Goal: Find specific page/section: Find specific page/section

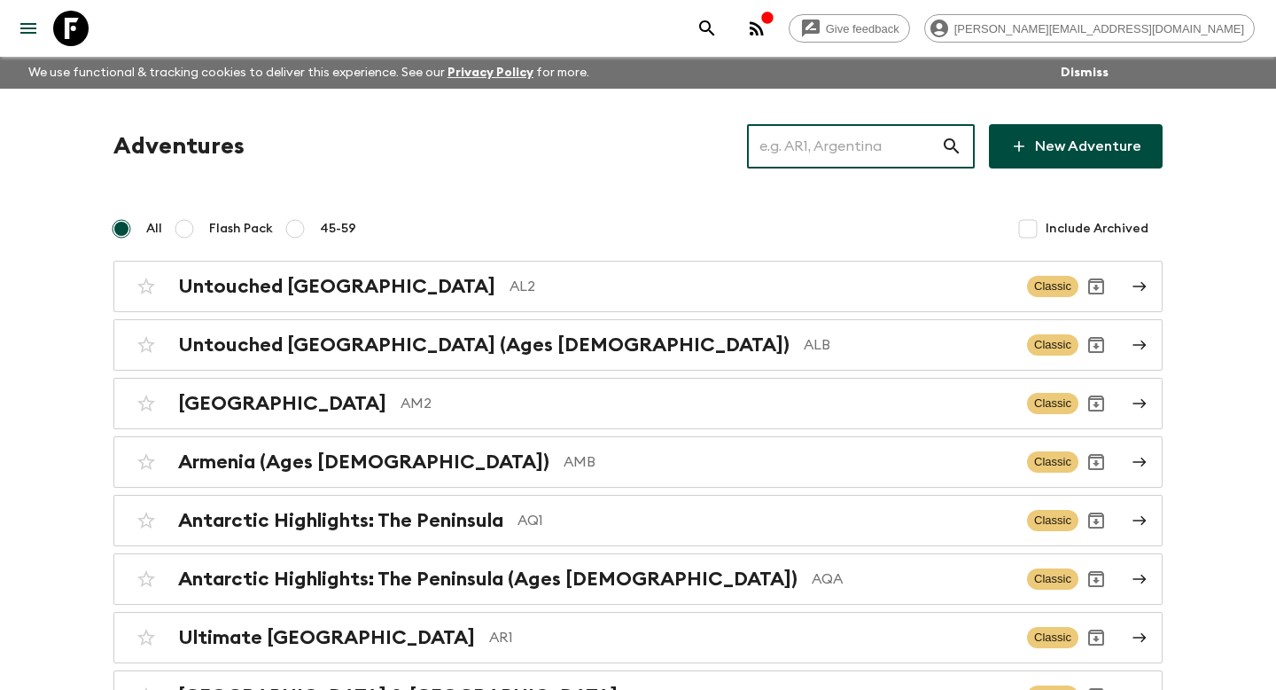
click at [863, 161] on input "text" at bounding box center [844, 146] width 194 height 50
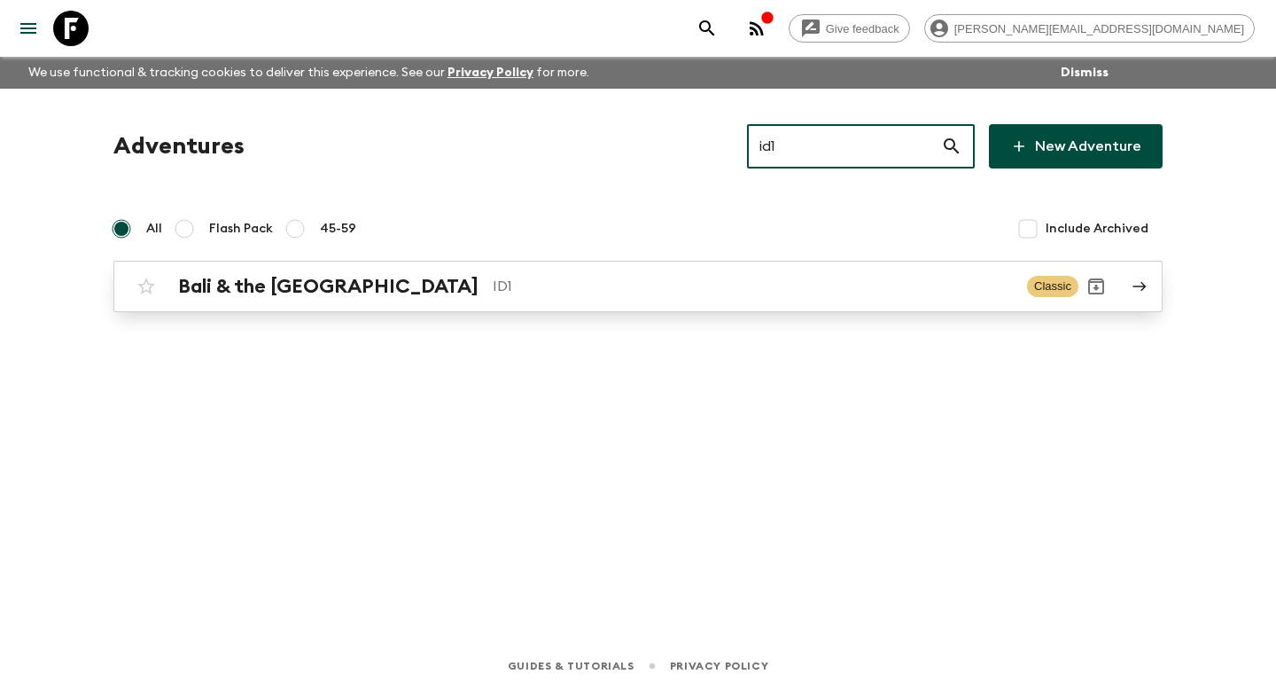
type input "id1"
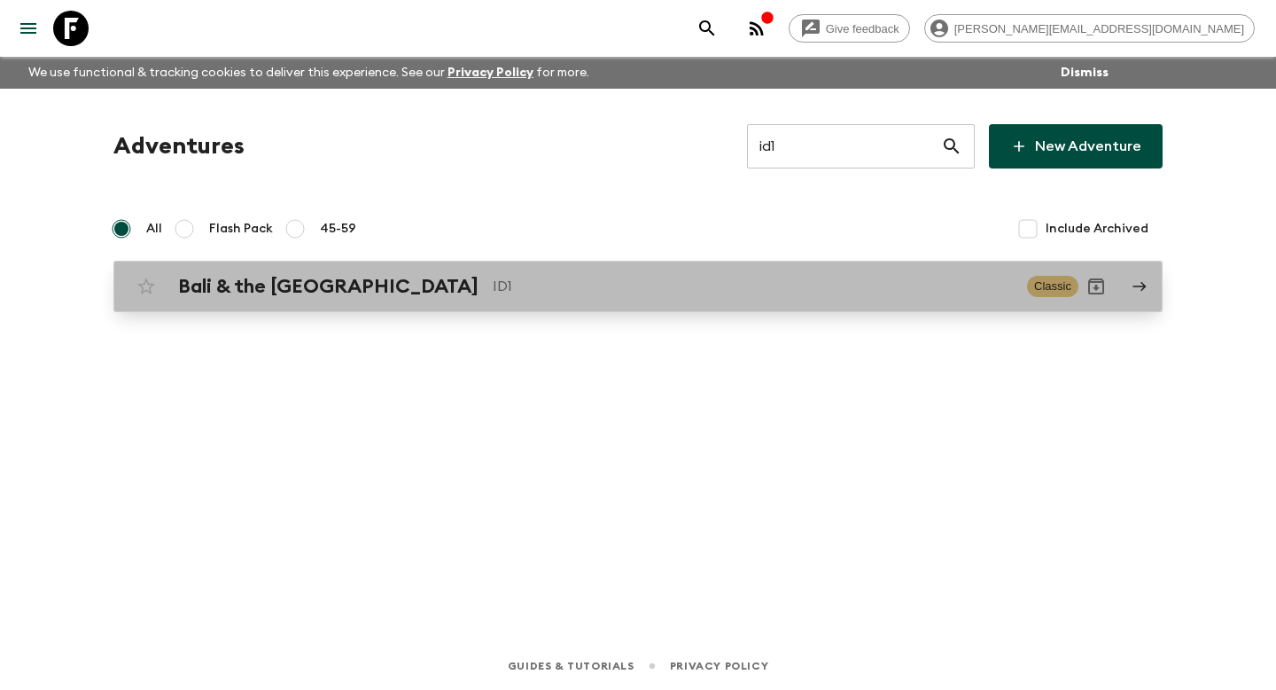
click at [691, 295] on p "ID1" at bounding box center [753, 286] width 520 height 21
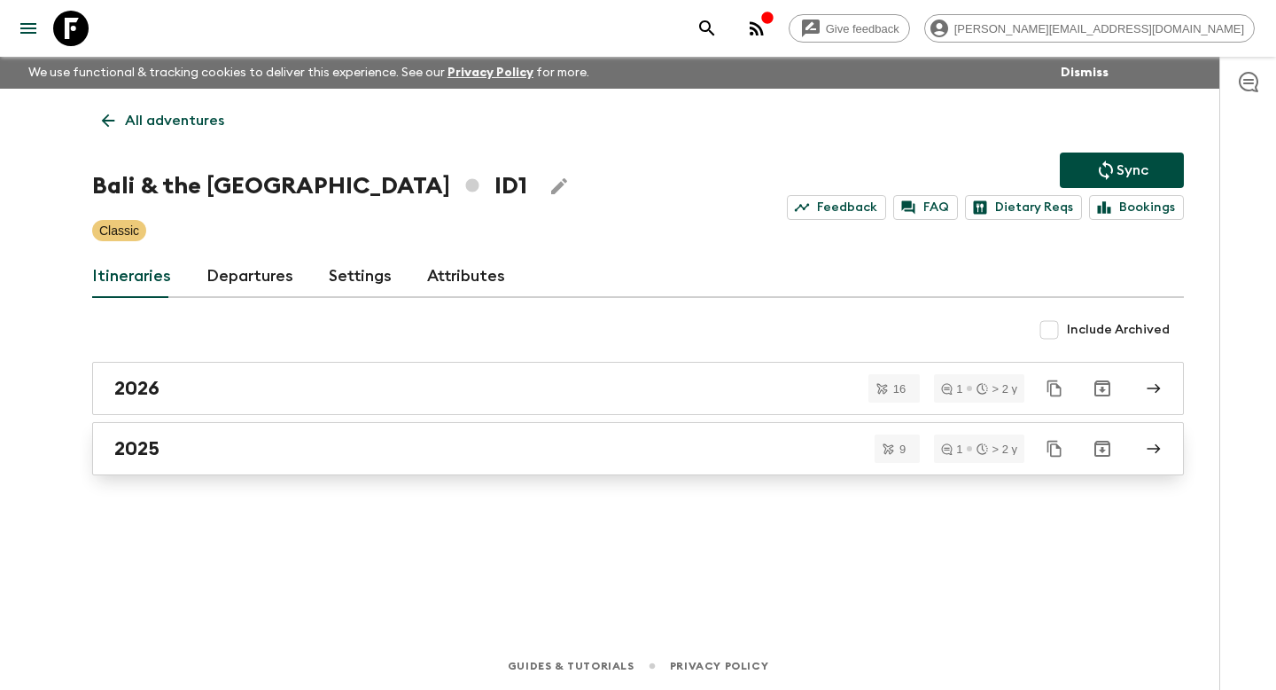
click at [515, 452] on div "2025" at bounding box center [621, 448] width 1014 height 23
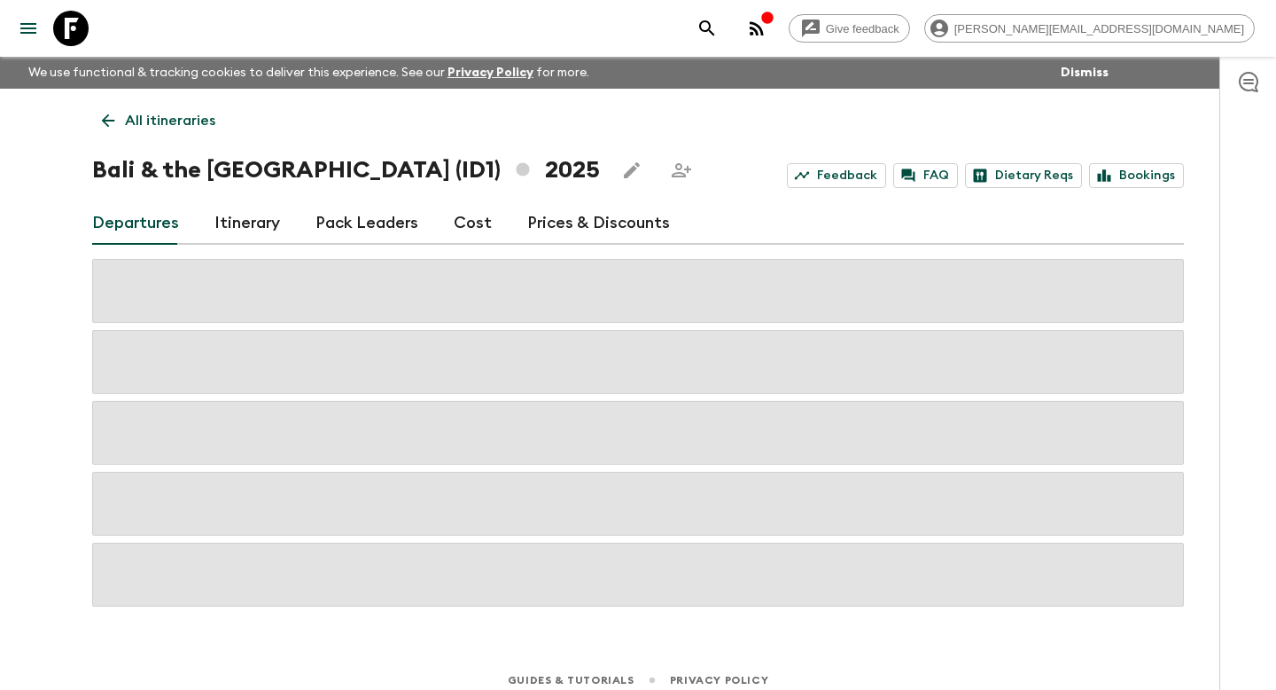
click at [229, 222] on link "Itinerary" at bounding box center [248, 223] width 66 height 43
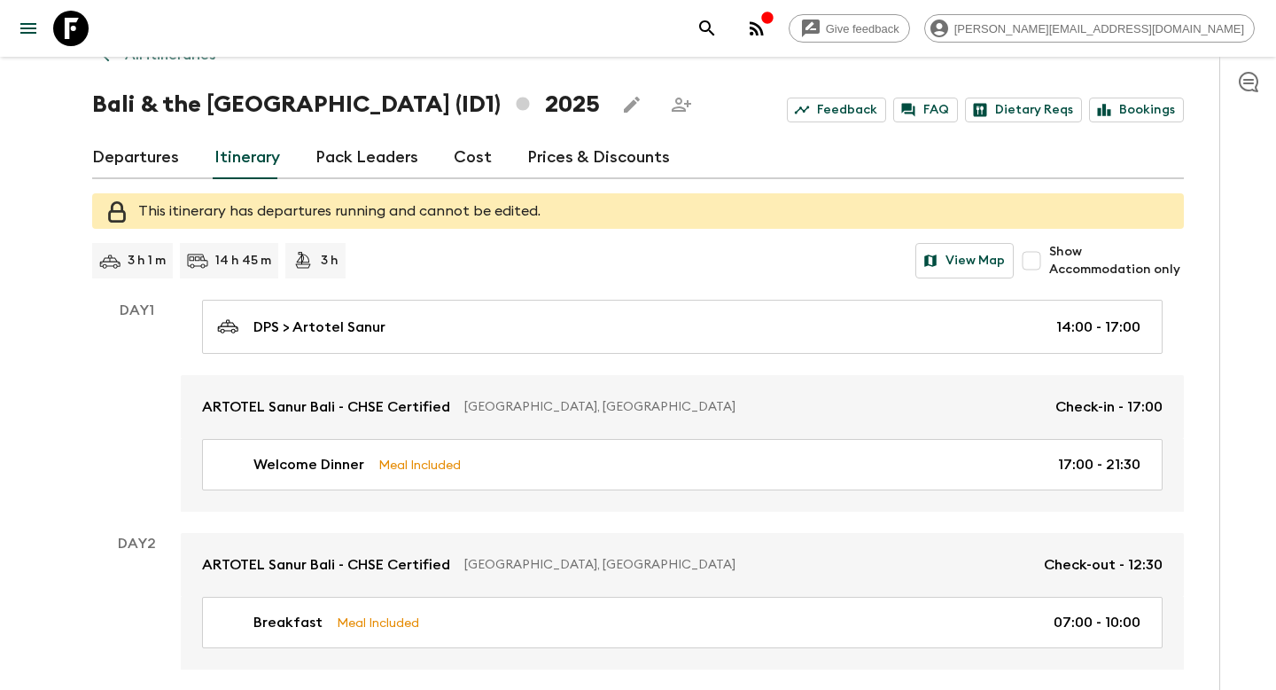
scroll to position [93, 0]
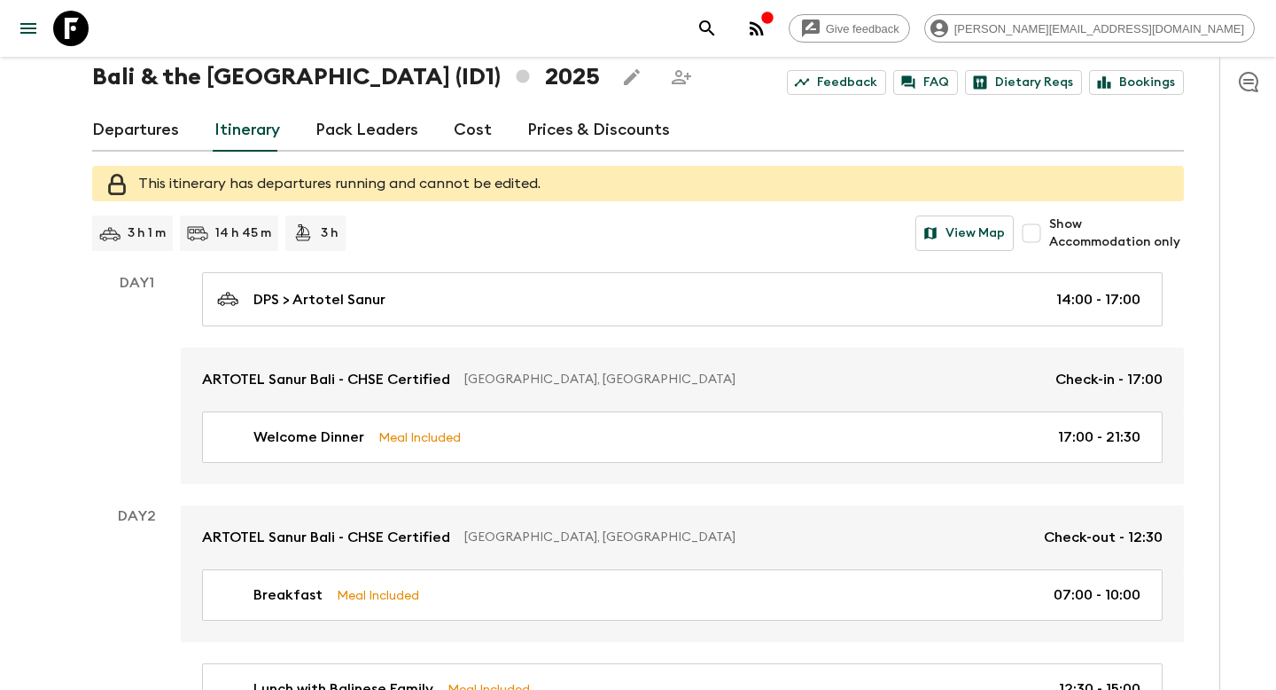
click at [140, 239] on p "3 h 1 m" at bounding box center [147, 233] width 38 height 18
click at [714, 25] on icon "search adventures" at bounding box center [706, 27] width 15 height 15
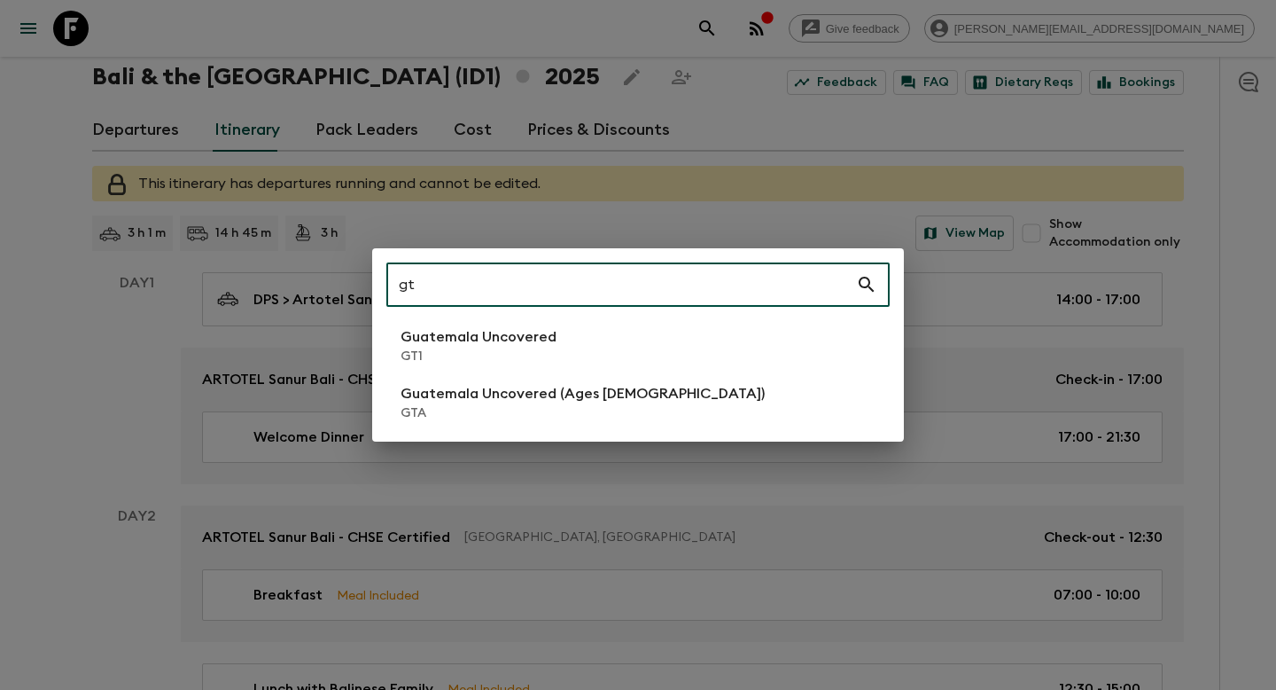
type input "gt"
click at [695, 354] on li "Guatemala Uncovered GT1" at bounding box center [638, 346] width 504 height 50
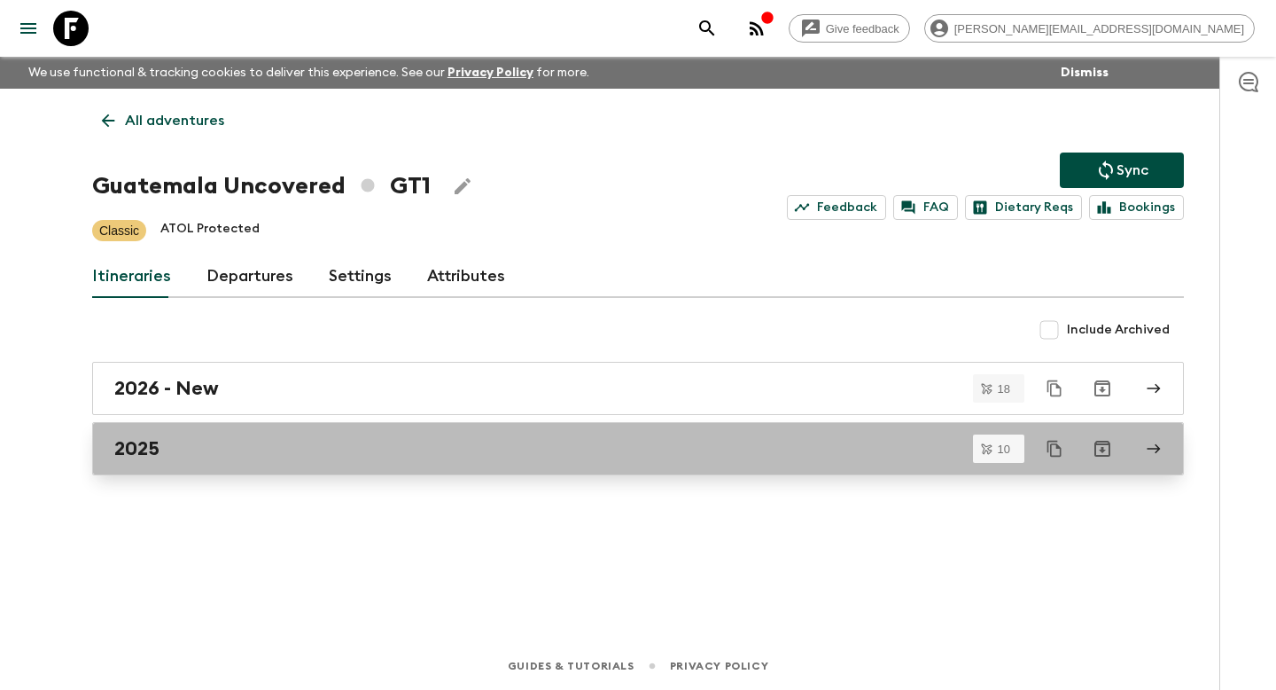
click at [340, 458] on div "2025" at bounding box center [621, 448] width 1014 height 23
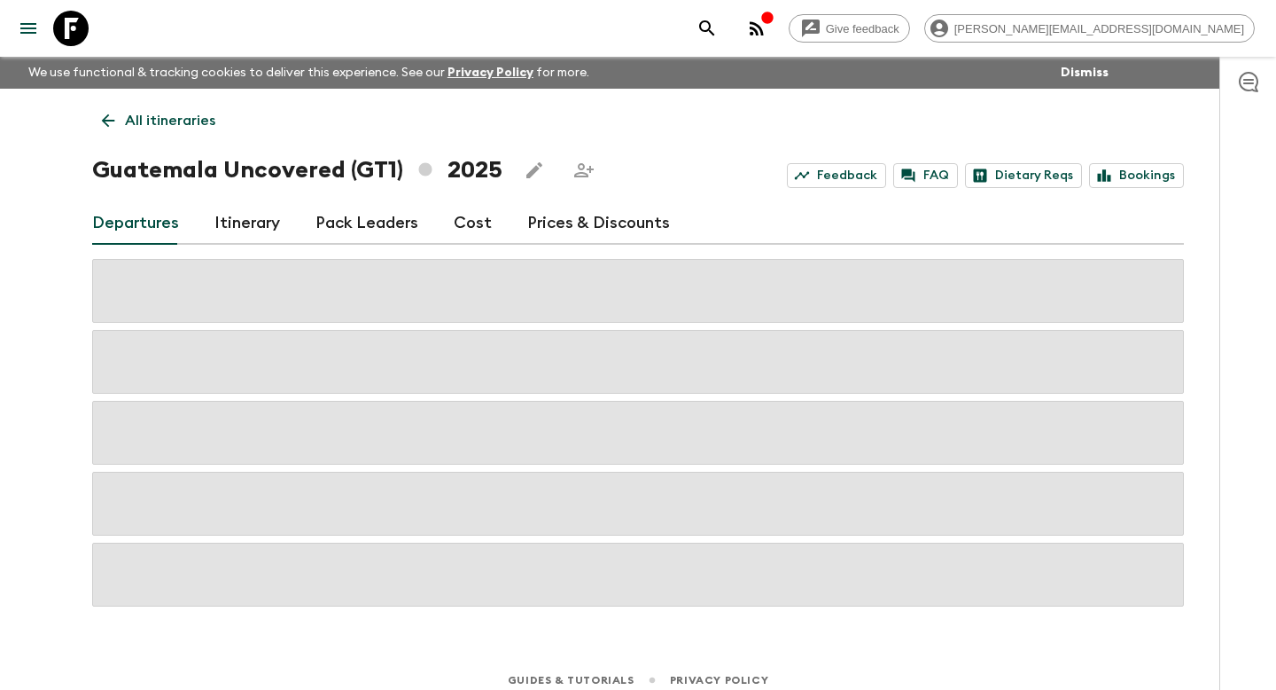
click at [276, 223] on link "Itinerary" at bounding box center [248, 223] width 66 height 43
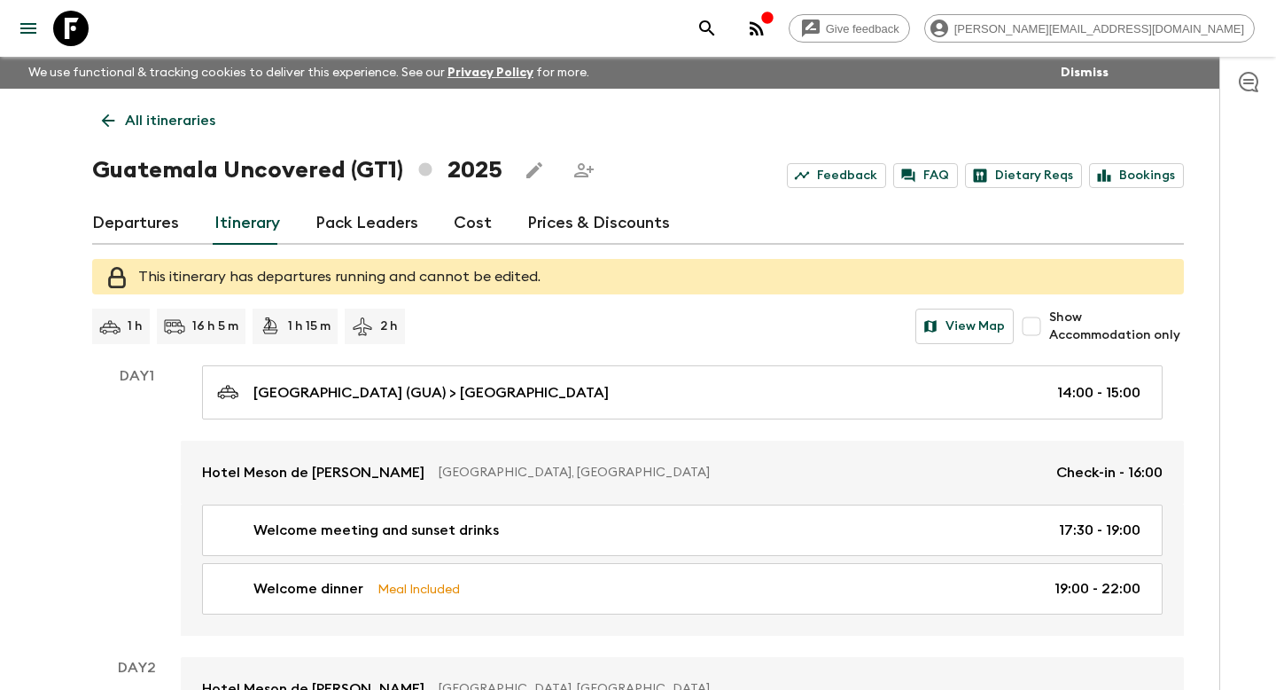
click at [714, 29] on icon "search adventures" at bounding box center [706, 27] width 15 height 15
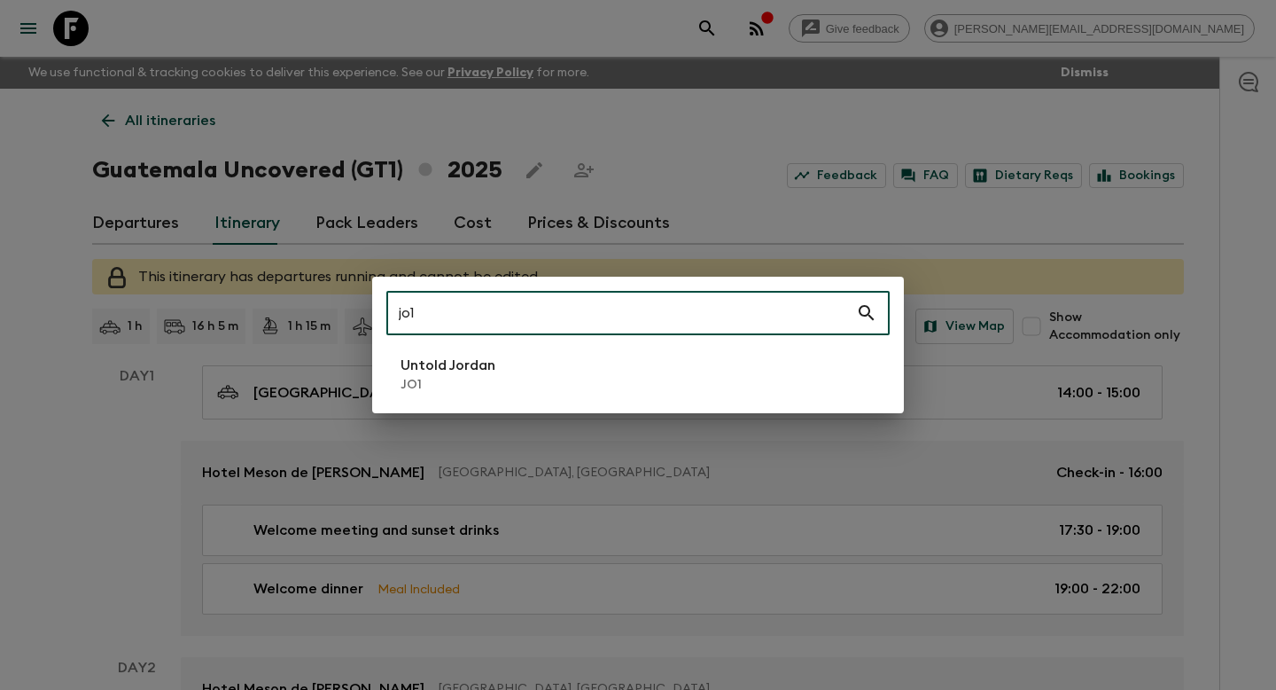
type input "jo1"
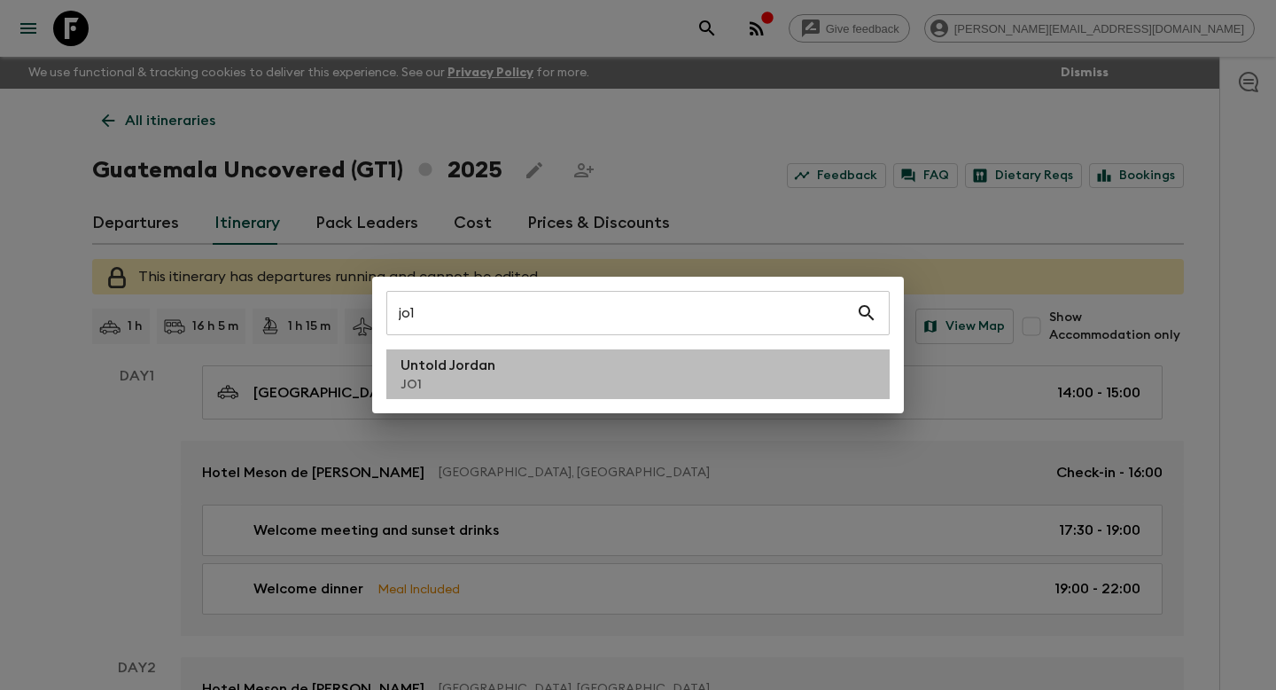
click at [694, 389] on li "Untold Jordan JO1" at bounding box center [638, 374] width 504 height 50
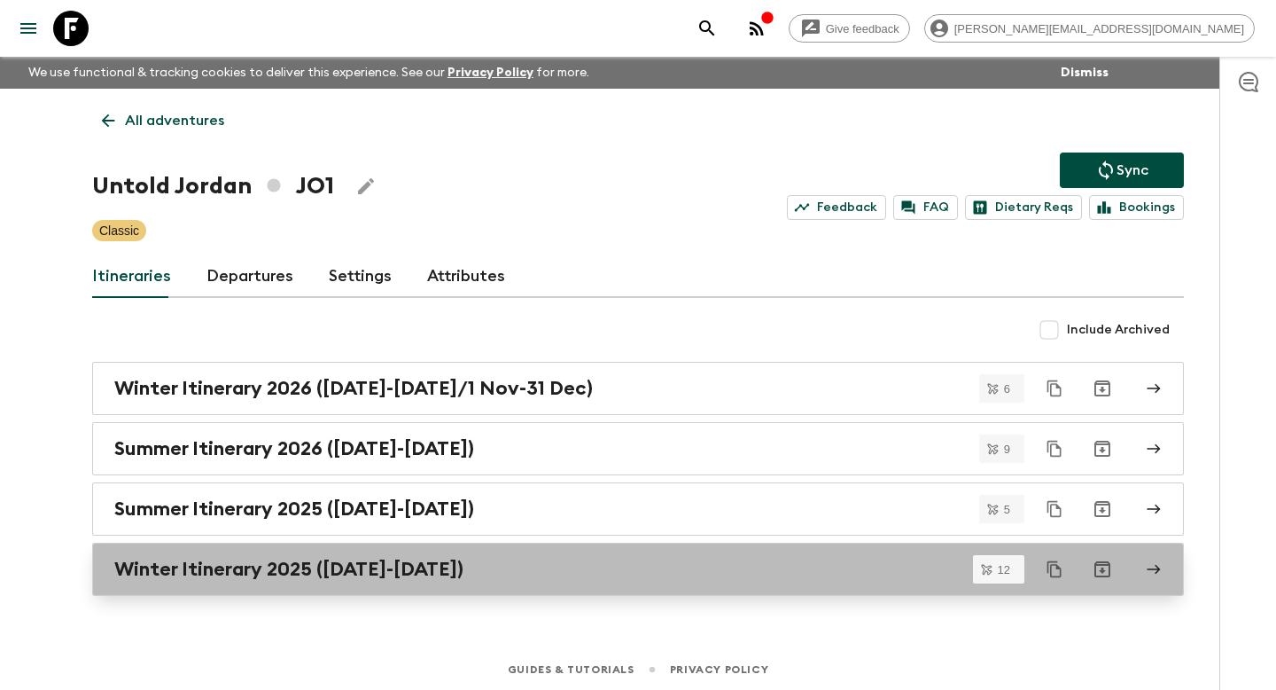
click at [476, 564] on div "Winter Itinerary 2025 ([DATE]-[DATE])" at bounding box center [621, 569] width 1014 height 23
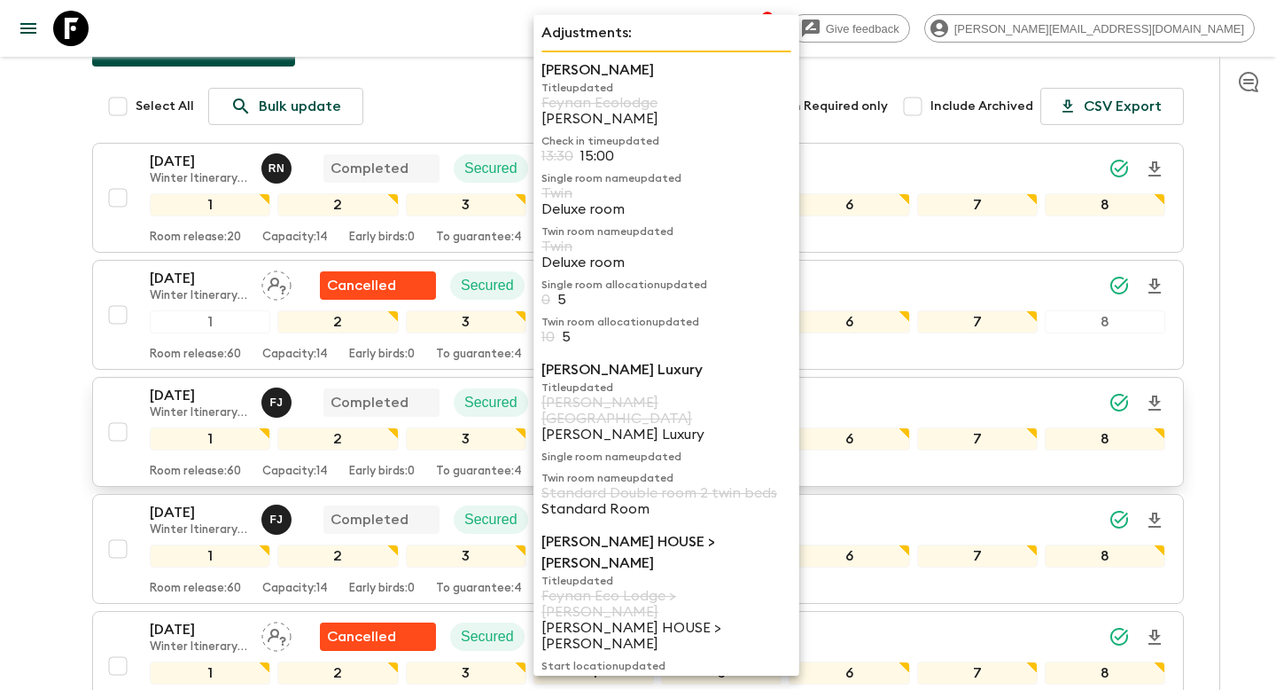
scroll to position [215, 0]
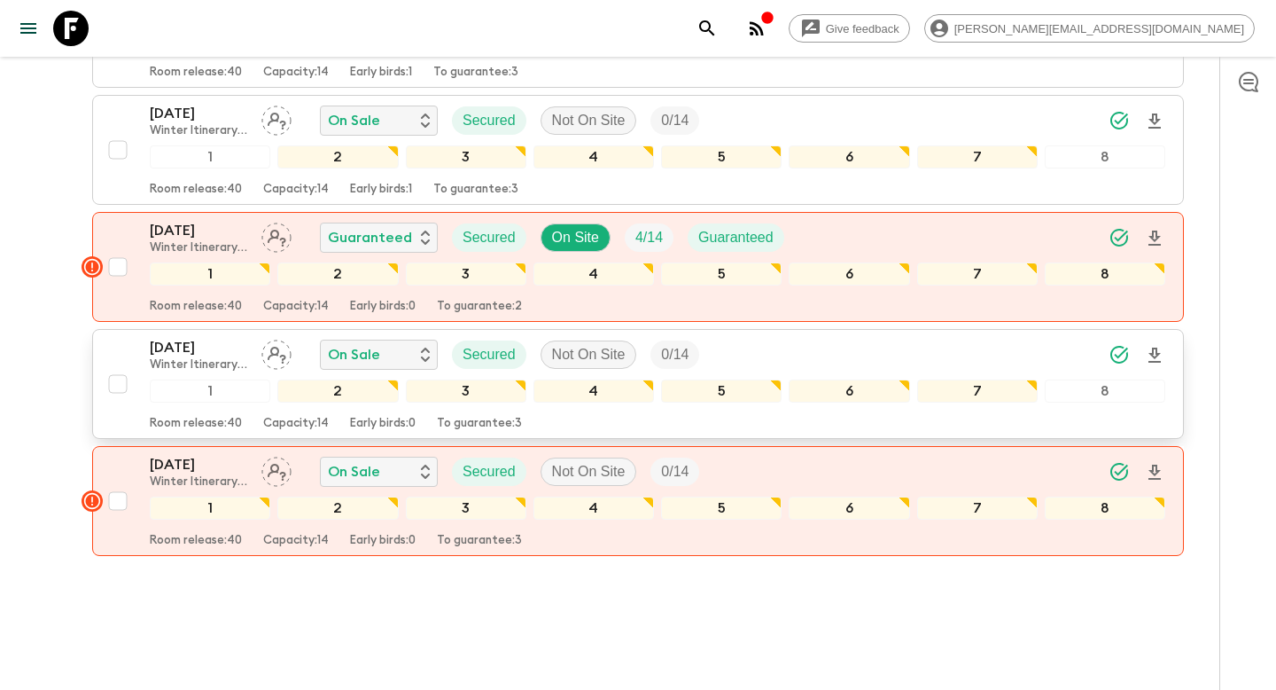
scroll to position [1252, 0]
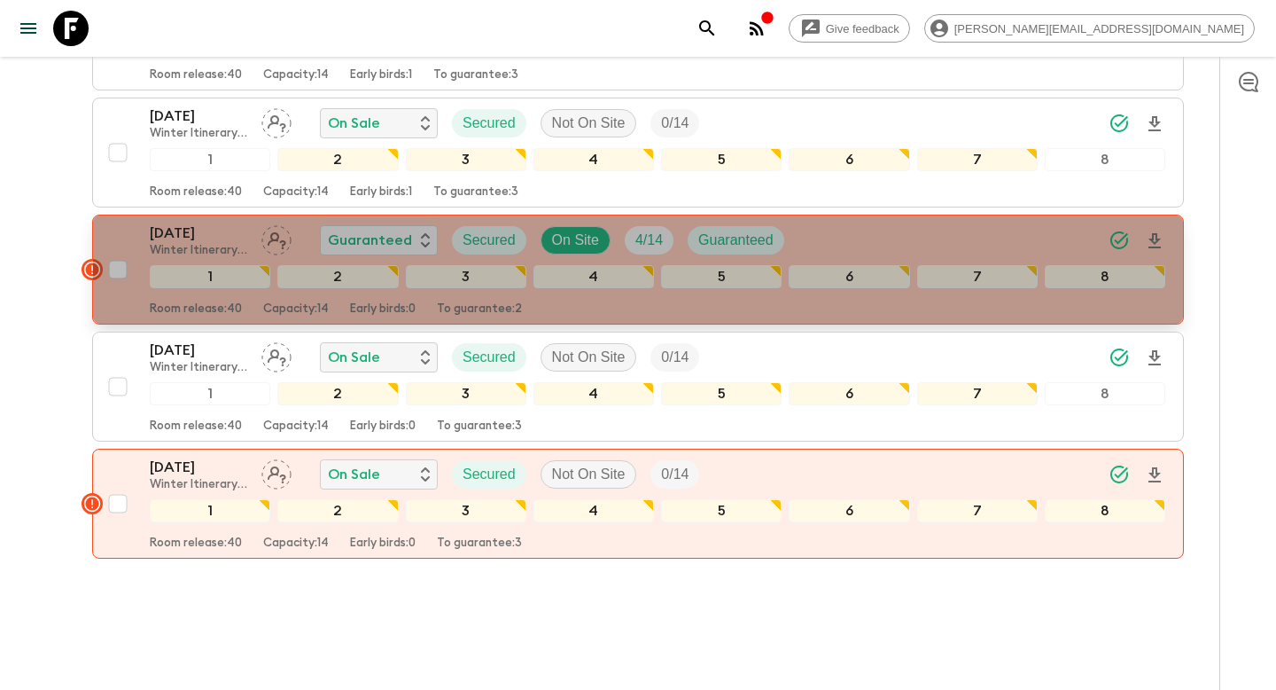
click at [288, 305] on p "Capacity: 14" at bounding box center [296, 309] width 66 height 14
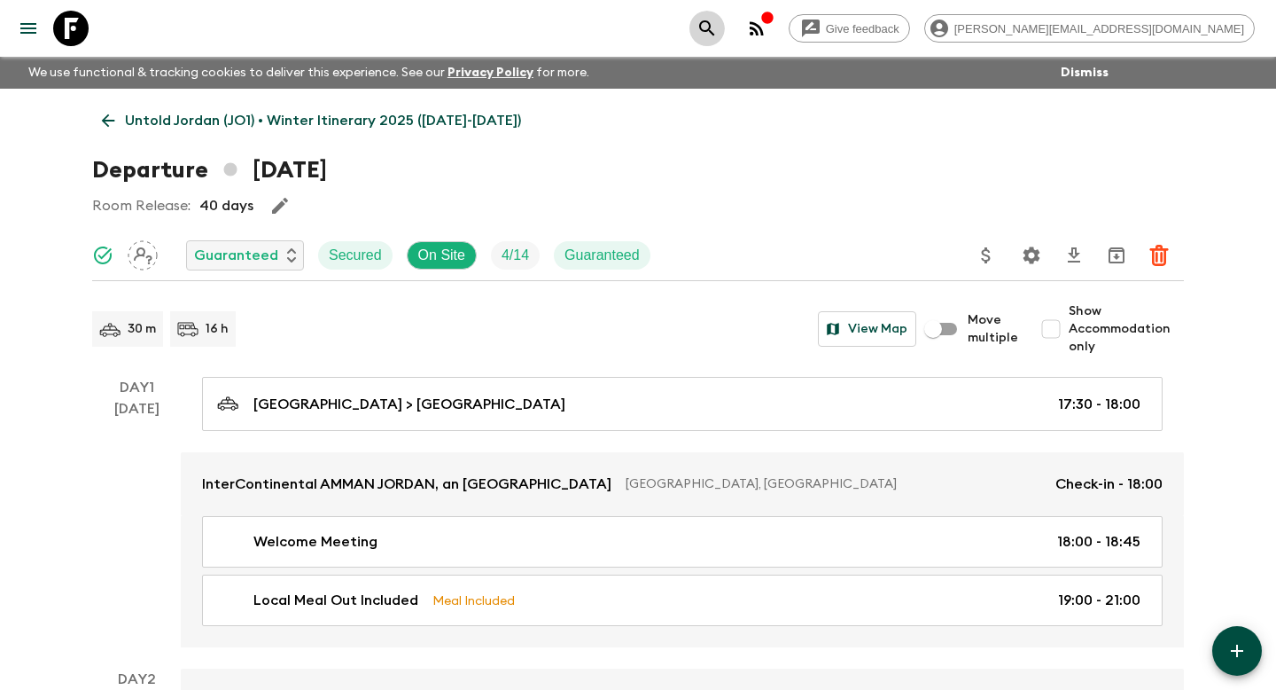
click at [718, 29] on icon "search adventures" at bounding box center [707, 28] width 21 height 21
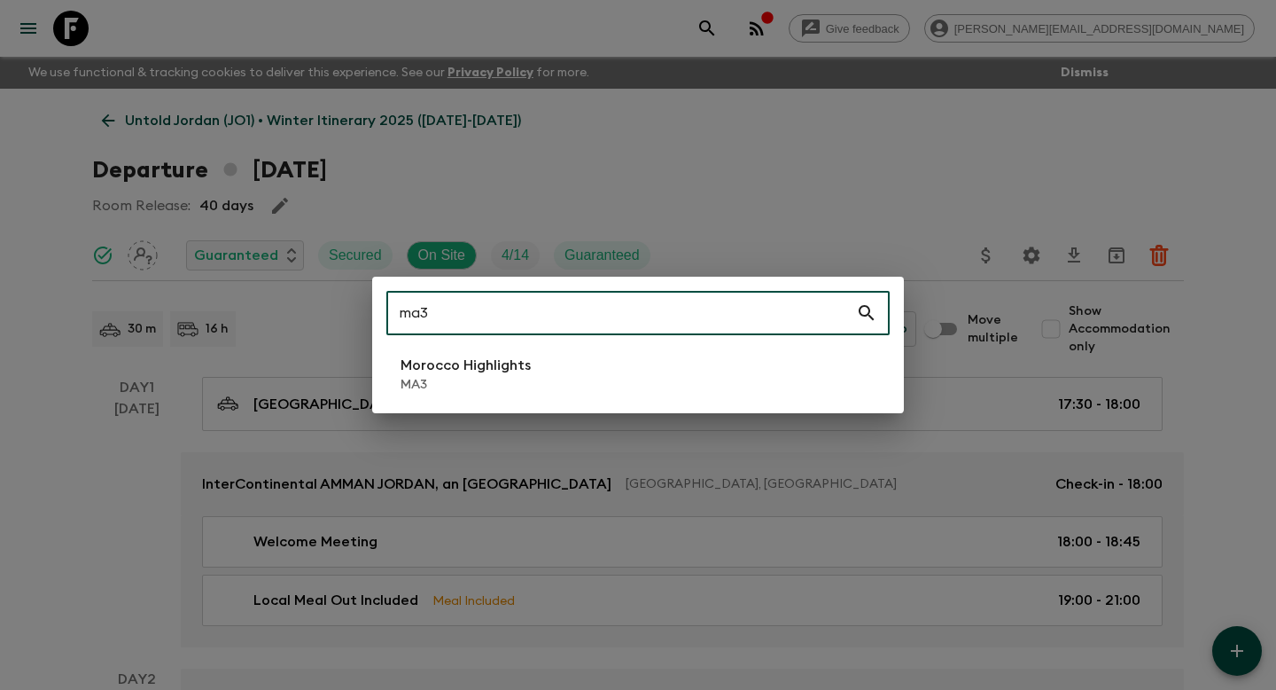
type input "ma3"
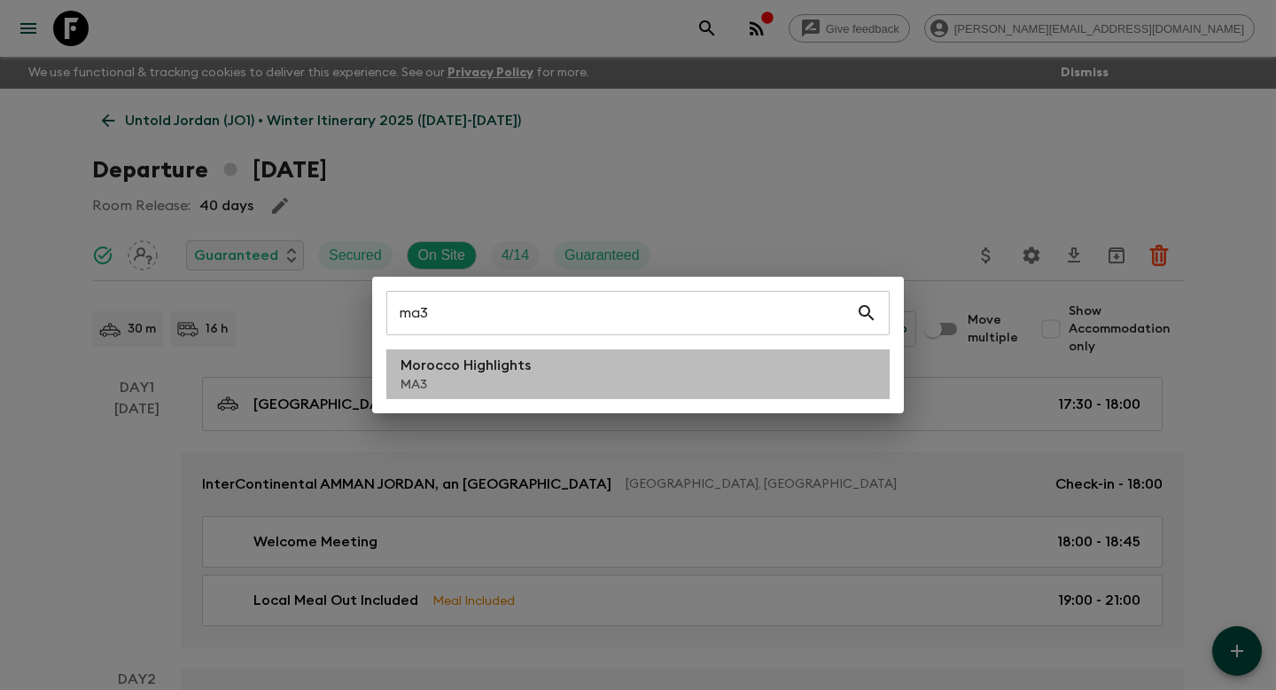
click at [659, 370] on li "Morocco Highlights MA3" at bounding box center [638, 374] width 504 height 50
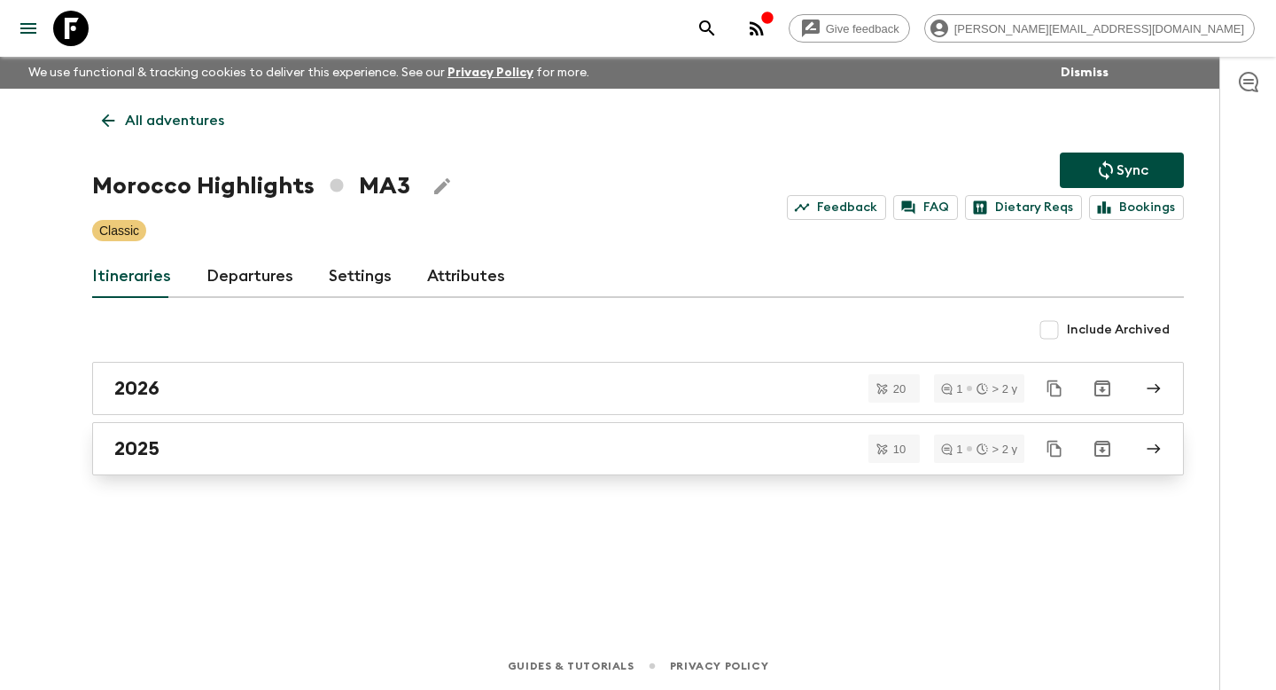
click at [560, 441] on div "2025" at bounding box center [621, 448] width 1014 height 23
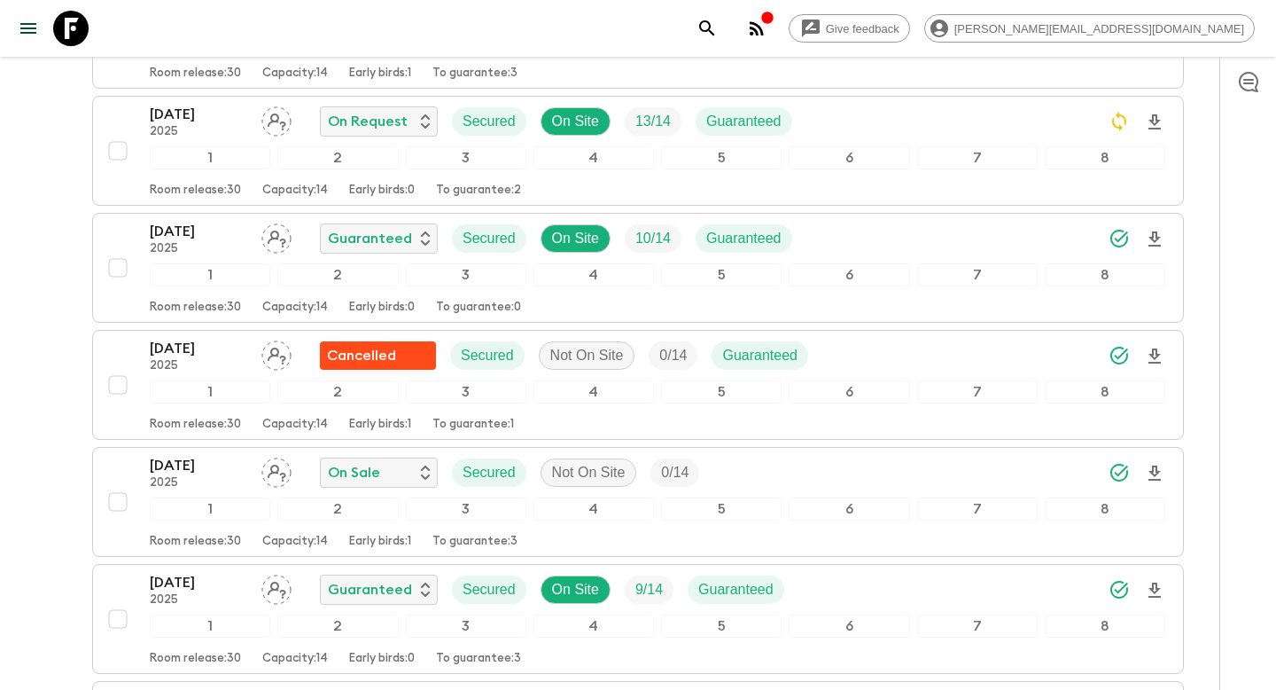
scroll to position [1012, 0]
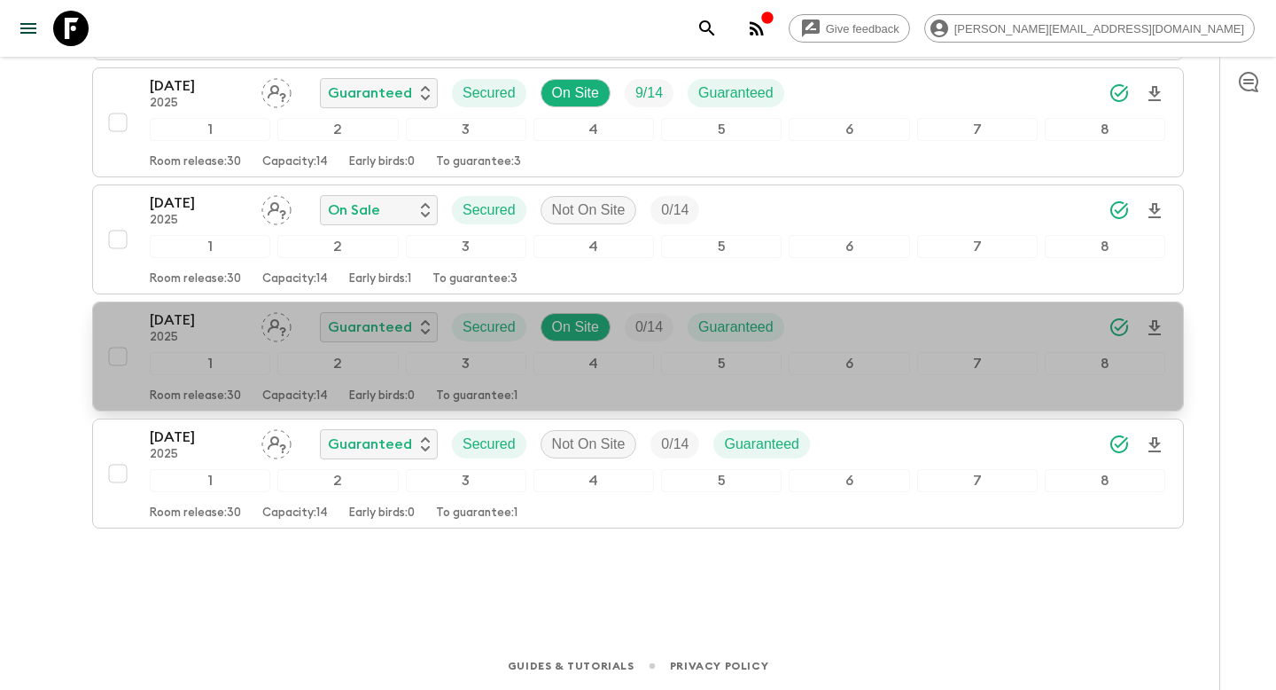
click at [556, 401] on div "Room release: 30 Capacity: 14 Early birds: 0 To guarantee: 1" at bounding box center [658, 392] width 1016 height 21
